Goal: Information Seeking & Learning: Find specific fact

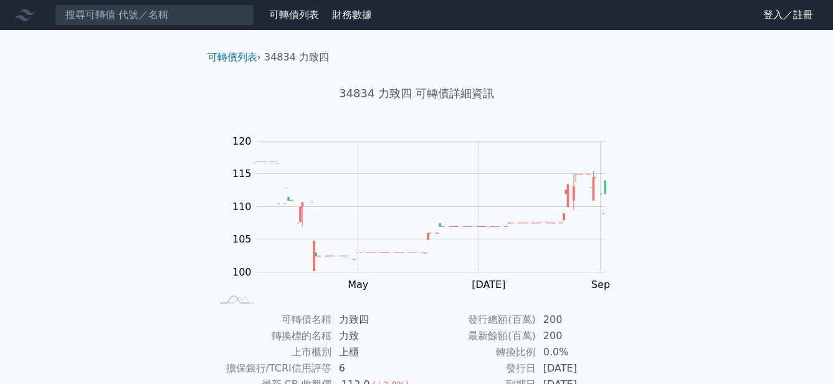
scroll to position [187, 0]
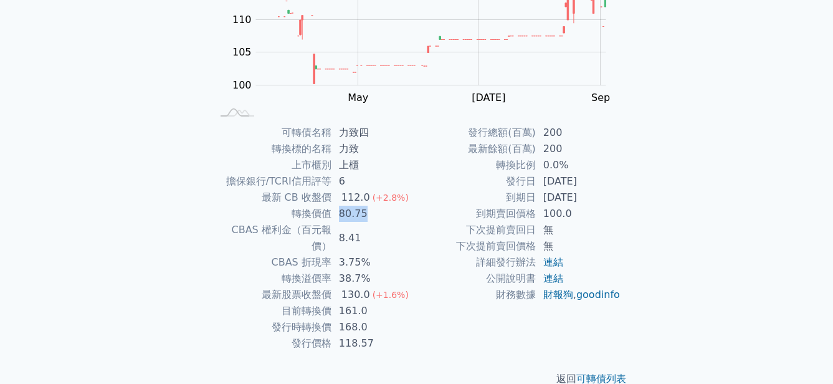
drag, startPoint x: 338, startPoint y: 213, endPoint x: 370, endPoint y: 213, distance: 31.8
click at [370, 213] on td "80.75" at bounding box center [374, 214] width 85 height 16
drag, startPoint x: 370, startPoint y: 213, endPoint x: 387, endPoint y: 260, distance: 50.5
click at [387, 270] on td "38.7%" at bounding box center [374, 278] width 85 height 16
drag, startPoint x: 371, startPoint y: 295, endPoint x: 340, endPoint y: 297, distance: 31.3
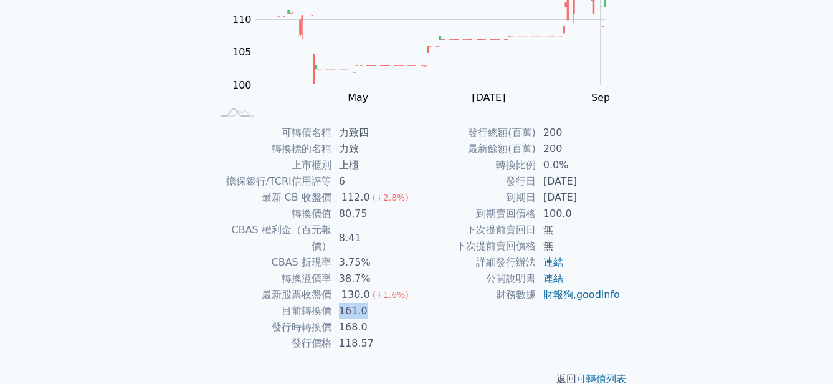
click at [340, 303] on td "161.0" at bounding box center [374, 311] width 85 height 16
drag, startPoint x: 340, startPoint y: 297, endPoint x: 466, endPoint y: 305, distance: 126.7
click at [466, 303] on td "財務數據" at bounding box center [476, 295] width 119 height 16
drag, startPoint x: 376, startPoint y: 299, endPoint x: 339, endPoint y: 297, distance: 36.8
click at [339, 303] on td "161.0" at bounding box center [374, 311] width 85 height 16
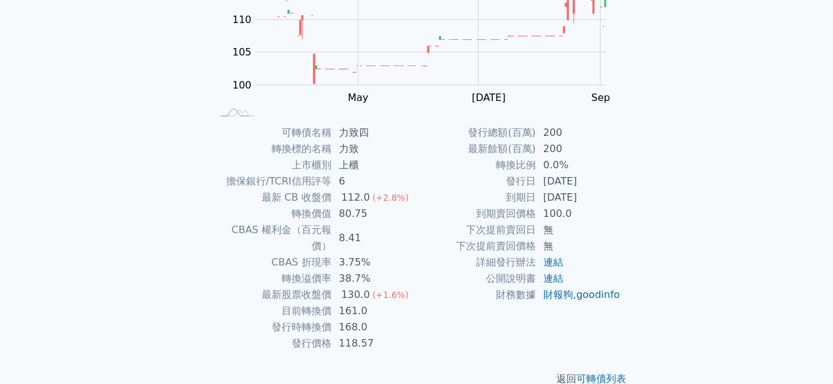
drag, startPoint x: 339, startPoint y: 297, endPoint x: 492, endPoint y: 320, distance: 155.0
click at [492, 320] on div "發行總額(百萬) 200 最新餘額(百萬) 200 轉換比例 0.0% 發行日 [DATE] 到期日 [DATE] 到期賣回價格 100.0 下次提前賣回日 …" at bounding box center [519, 238] width 204 height 227
click at [419, 213] on td "到期賣回價格" at bounding box center [476, 214] width 119 height 16
drag, startPoint x: 538, startPoint y: 131, endPoint x: 560, endPoint y: 131, distance: 21.2
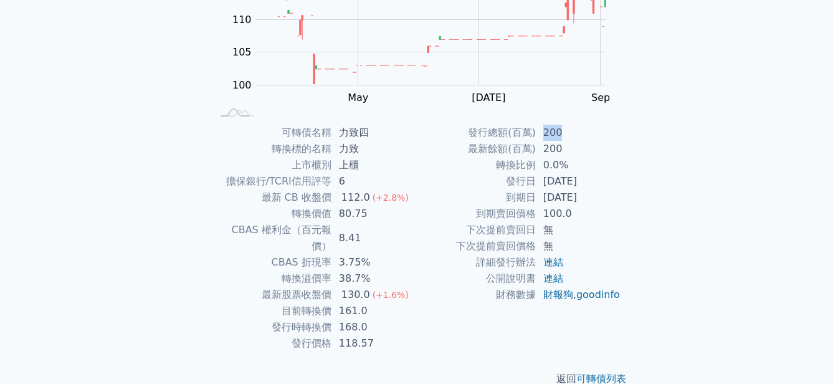
click at [560, 131] on td "200" at bounding box center [578, 133] width 85 height 16
drag, startPoint x: 560, startPoint y: 131, endPoint x: 565, endPoint y: 144, distance: 14.2
click at [565, 144] on td "200" at bounding box center [578, 149] width 85 height 16
drag, startPoint x: 565, startPoint y: 144, endPoint x: 727, endPoint y: 189, distance: 167.5
click at [727, 189] on div "可轉債列表 財務數據 可轉債列表 財務數據 登入／註冊 登入／註冊 可轉債列表 › 34834 力致四 34834 力致四 可轉債詳細資訊 Zoom Out …" at bounding box center [416, 109] width 833 height 593
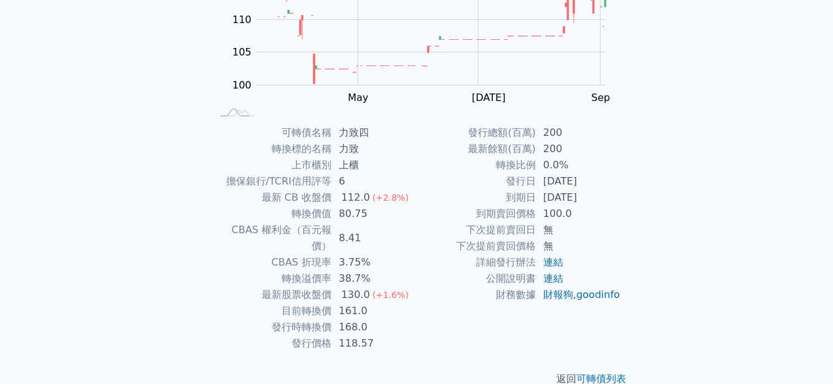
click at [727, 189] on div "可轉債列表 財務數據 可轉債列表 財務數據 登入／註冊 登入／註冊 可轉債列表 › 34834 力致四 34834 力致四 可轉債詳細資訊 Zoom Out …" at bounding box center [416, 109] width 833 height 593
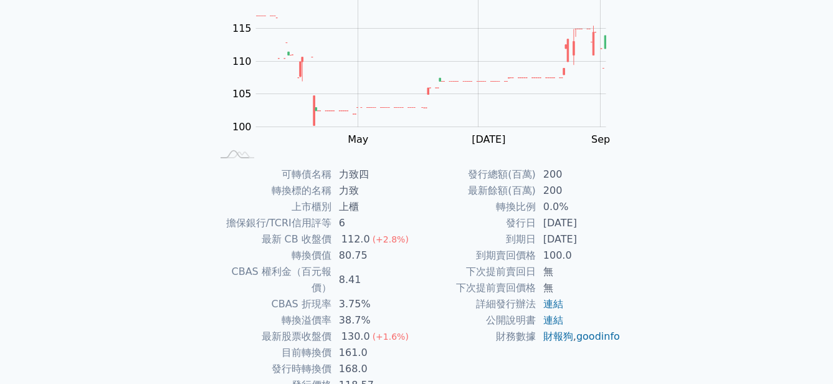
scroll to position [193, 0]
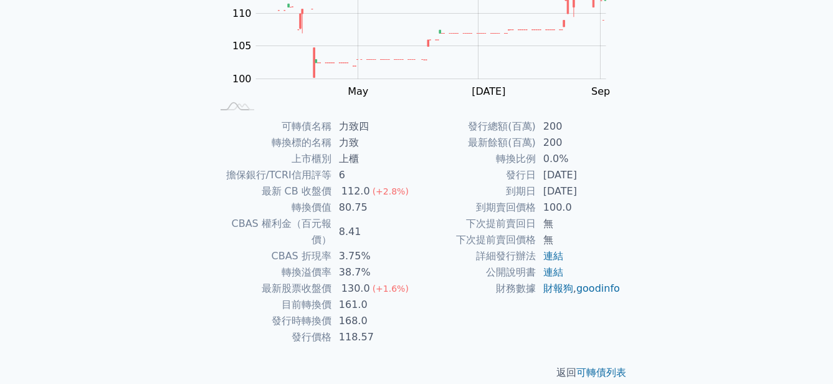
click at [725, 192] on div "可轉債列表 財務數據 可轉債列表 財務數據 登入／註冊 登入／註冊 可轉債列表 › 34834 力致四 34834 力致四 可轉債詳細資訊 Zoom Out …" at bounding box center [416, 103] width 833 height 593
